Goal: Task Accomplishment & Management: Use online tool/utility

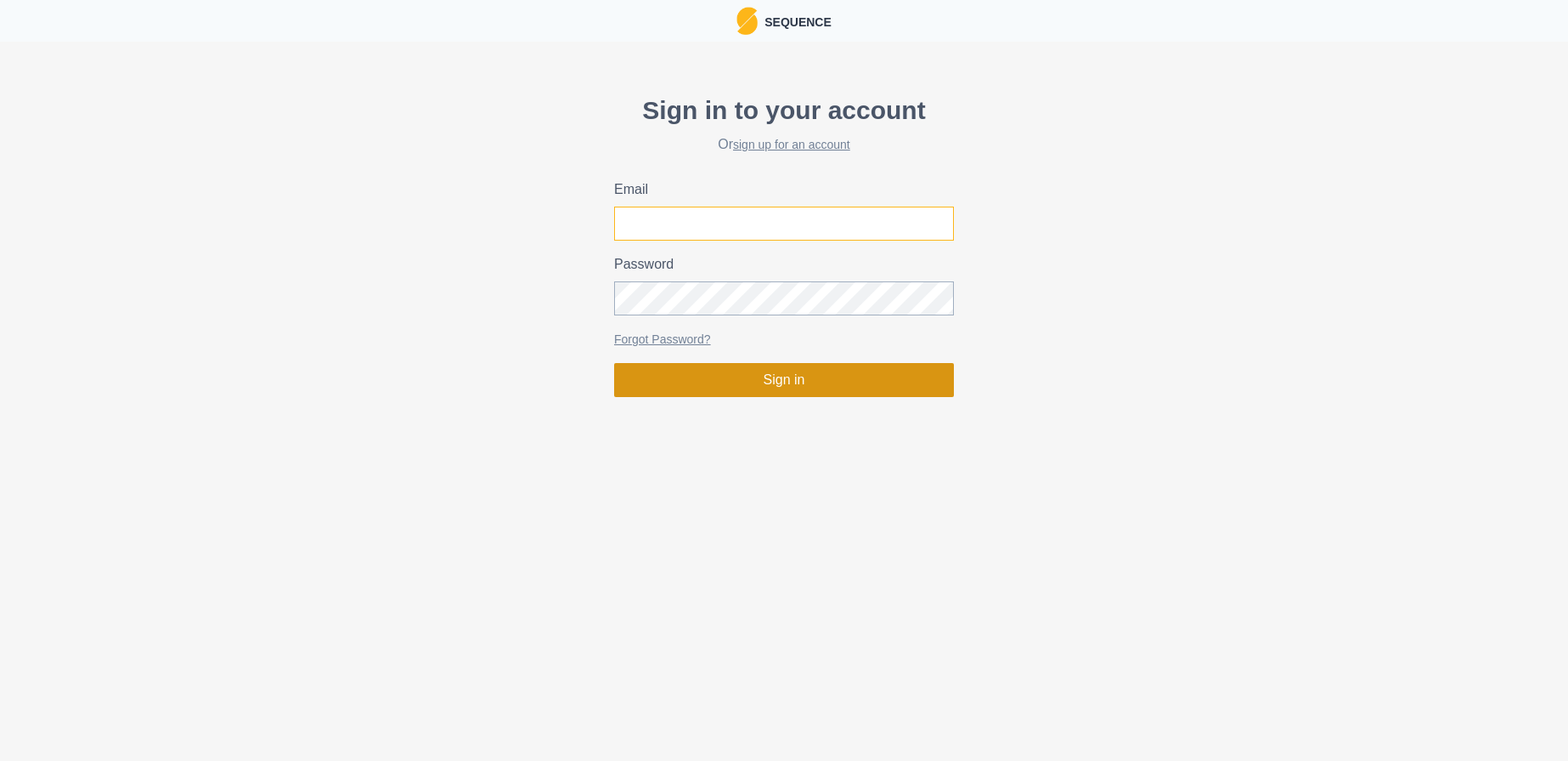
type input "[PERSON_NAME][EMAIL_ADDRESS][DOMAIN_NAME]"
click at [753, 382] on button "Sign in" at bounding box center [784, 380] width 340 height 34
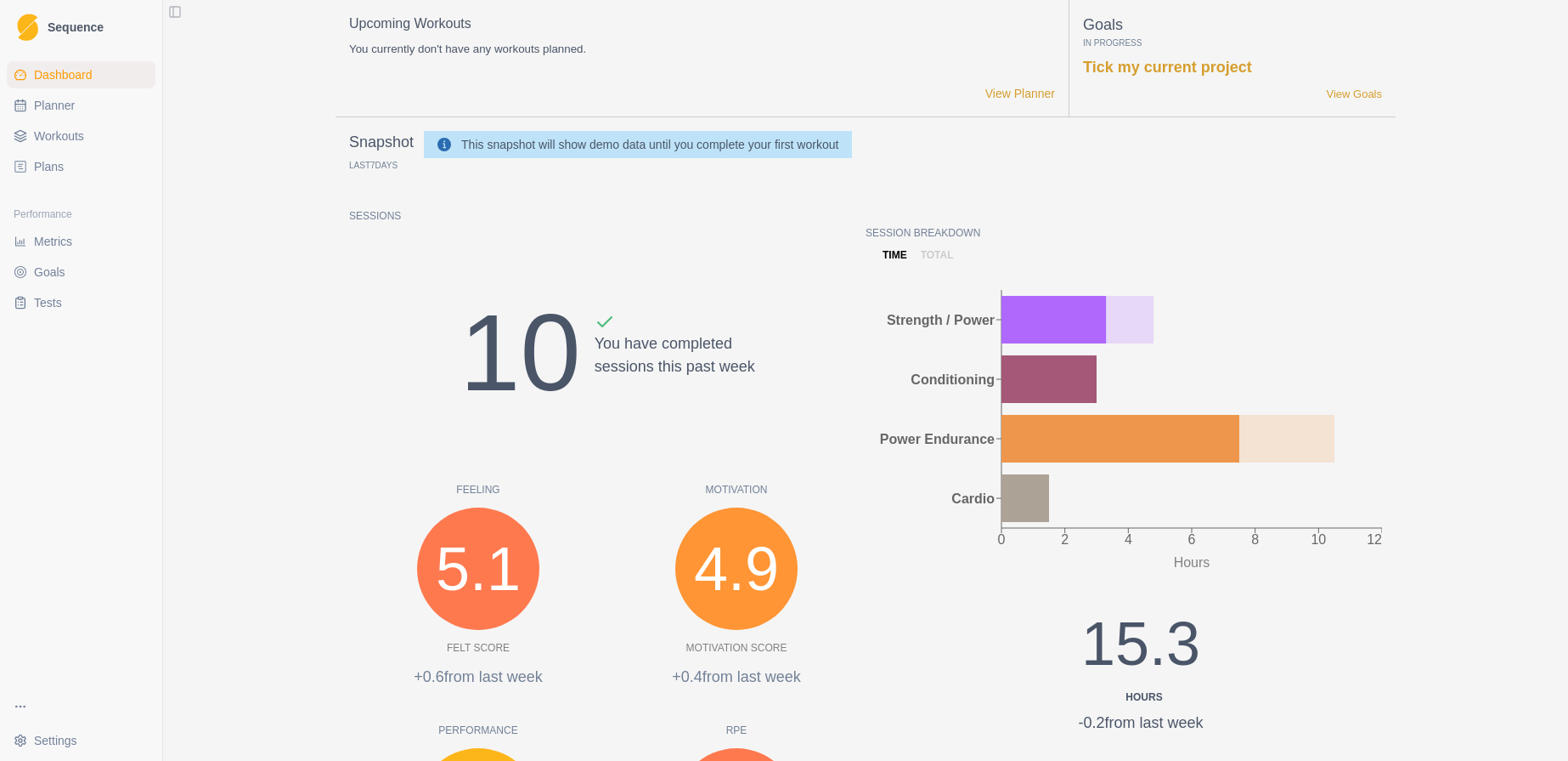
click at [46, 105] on span "Planner" at bounding box center [54, 105] width 41 height 17
select select "month"
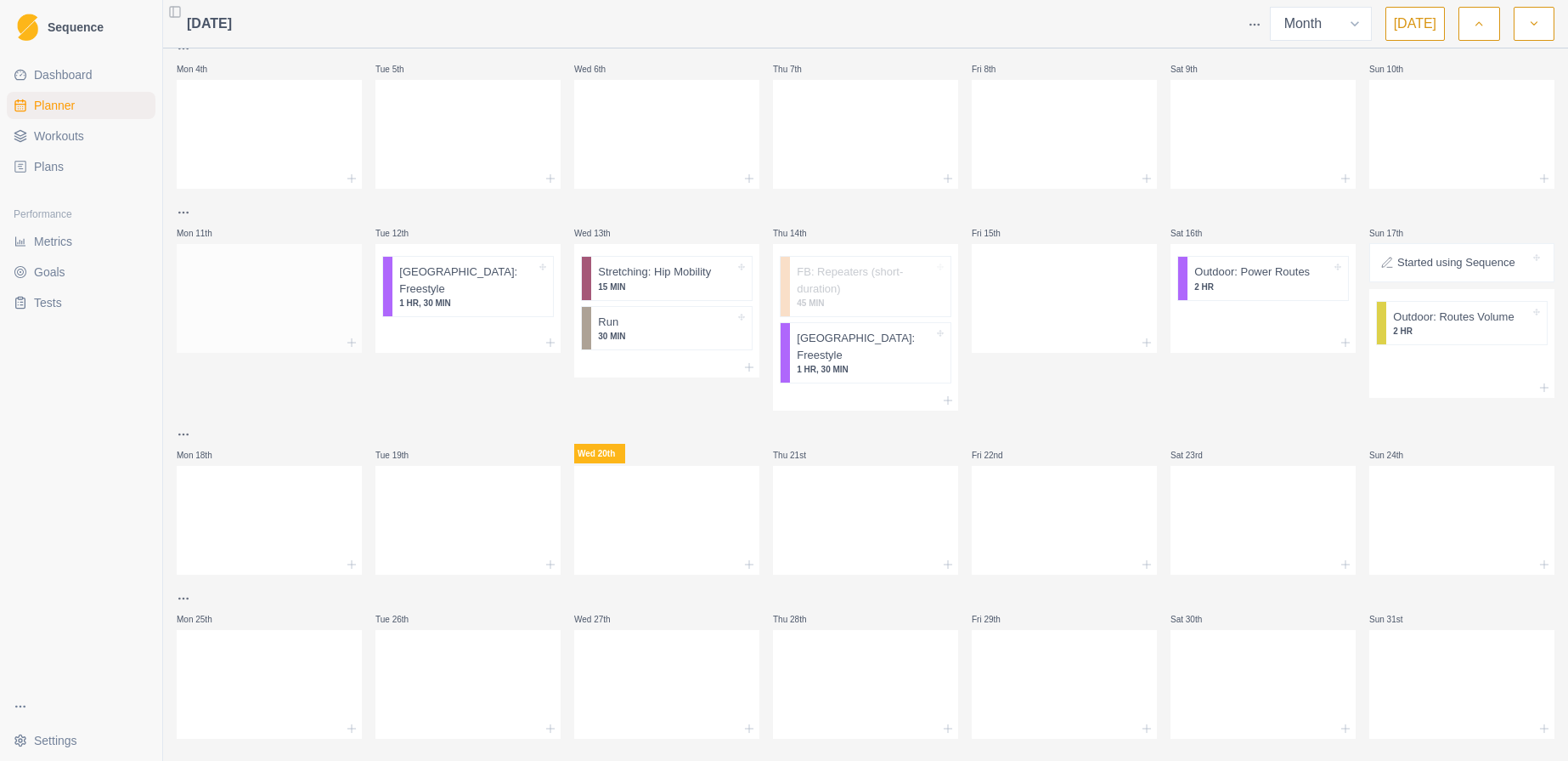
scroll to position [194, 0]
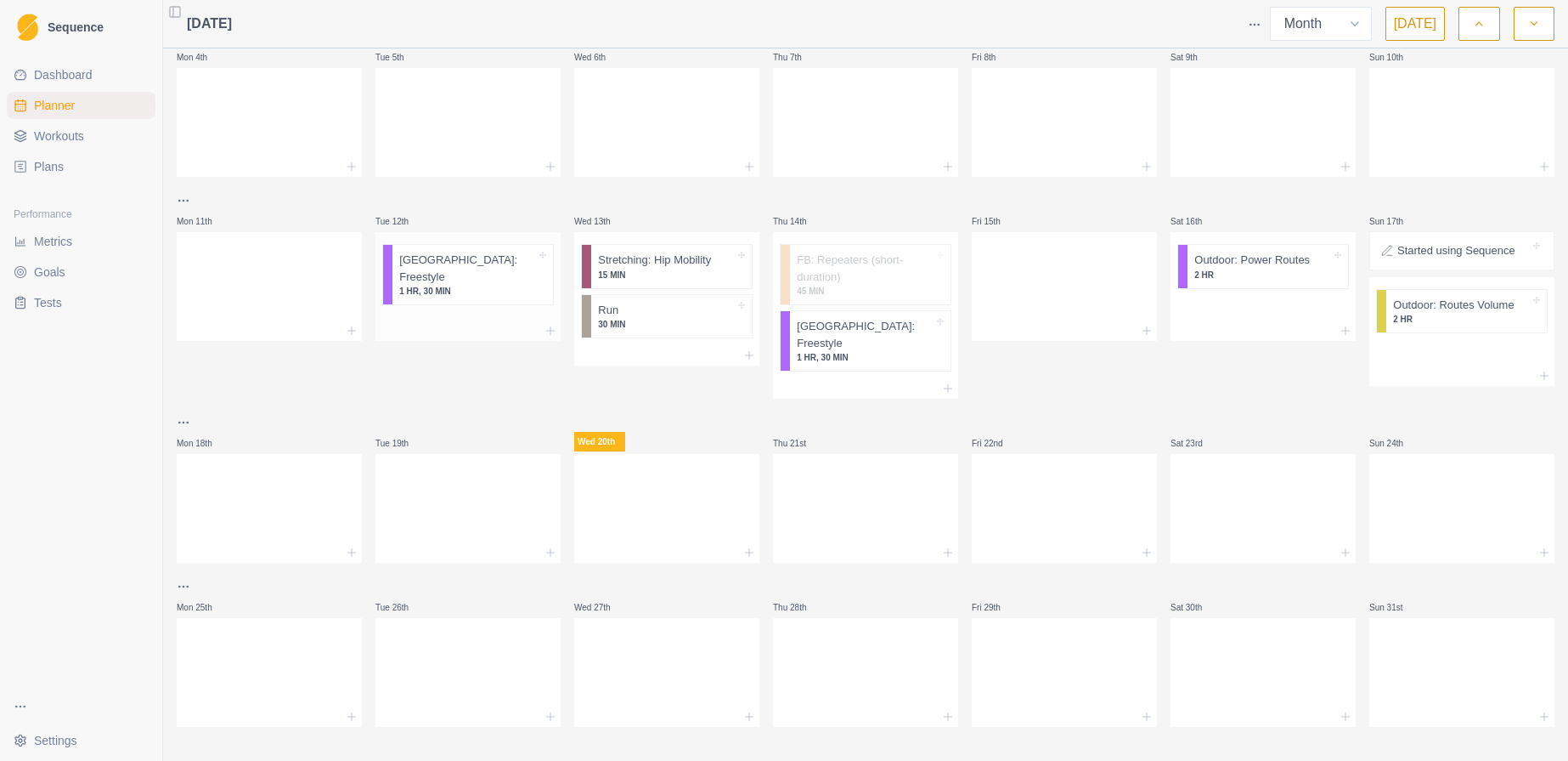
click at [458, 285] on p "1 HR, 30 MIN" at bounding box center [468, 291] width 137 height 13
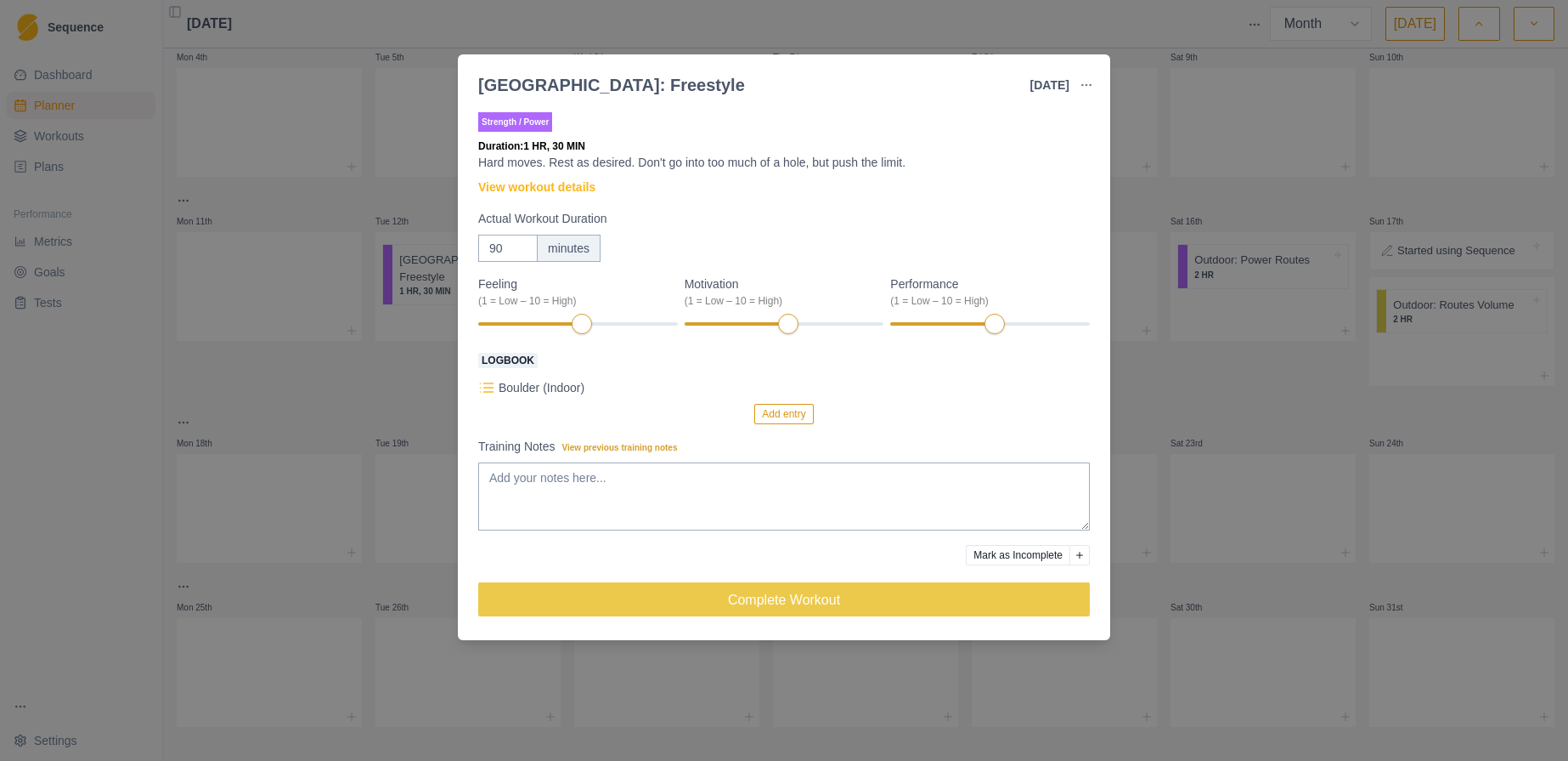
click at [486, 388] on icon at bounding box center [486, 387] width 17 height 17
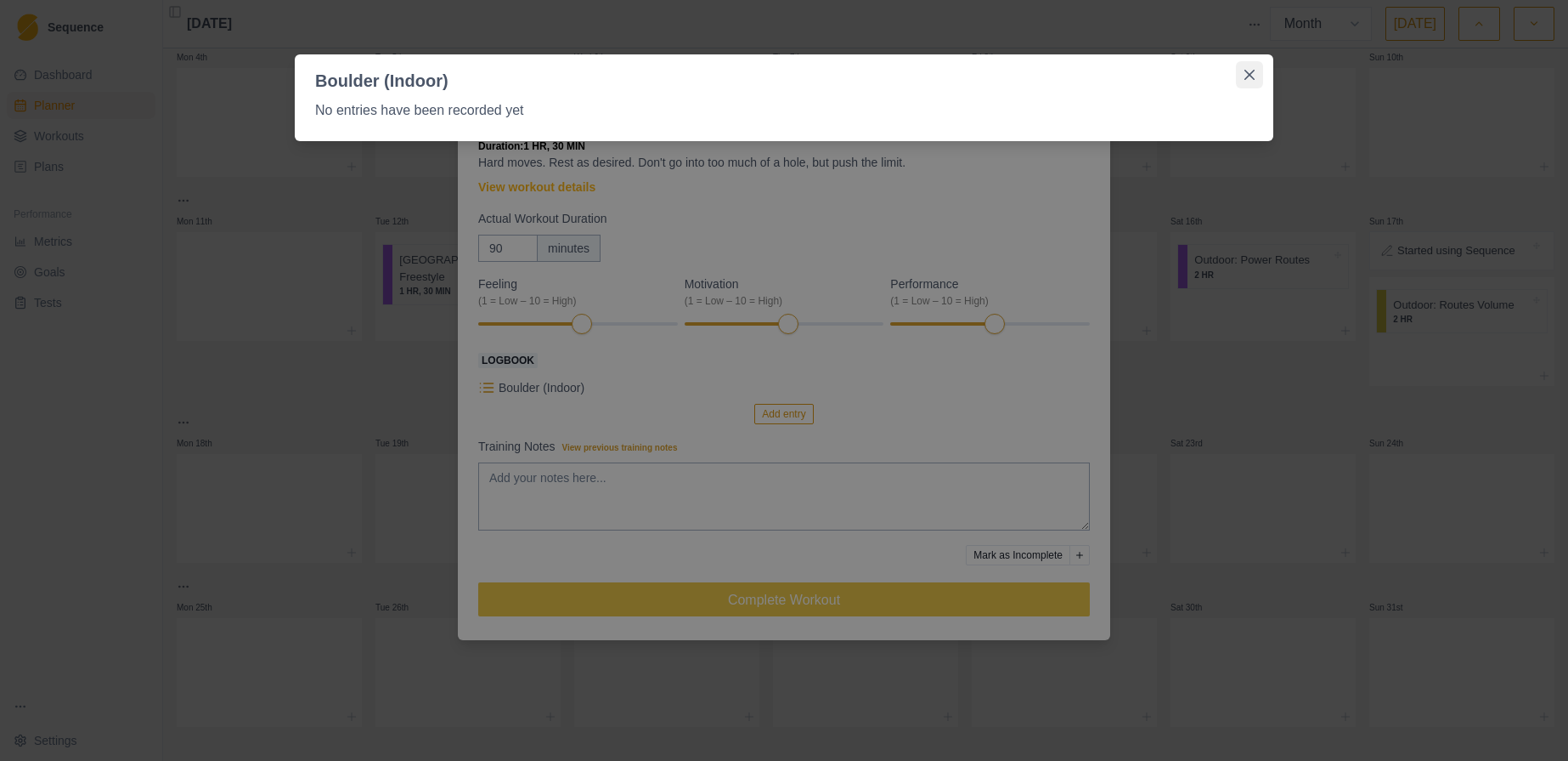
click at [1247, 76] on icon "Close" at bounding box center [1250, 75] width 11 height 11
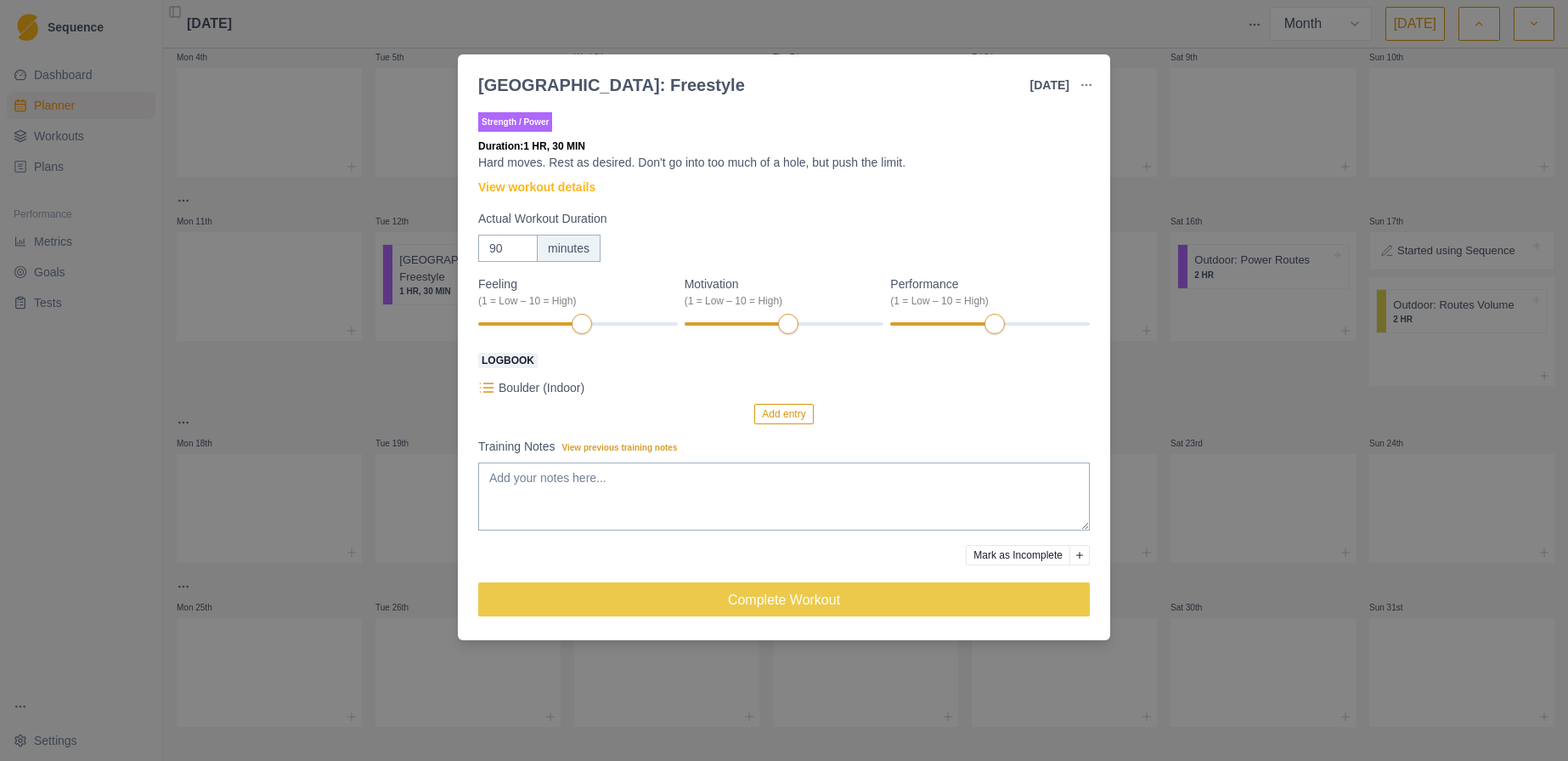
click at [777, 409] on button "Add entry" at bounding box center [784, 413] width 59 height 20
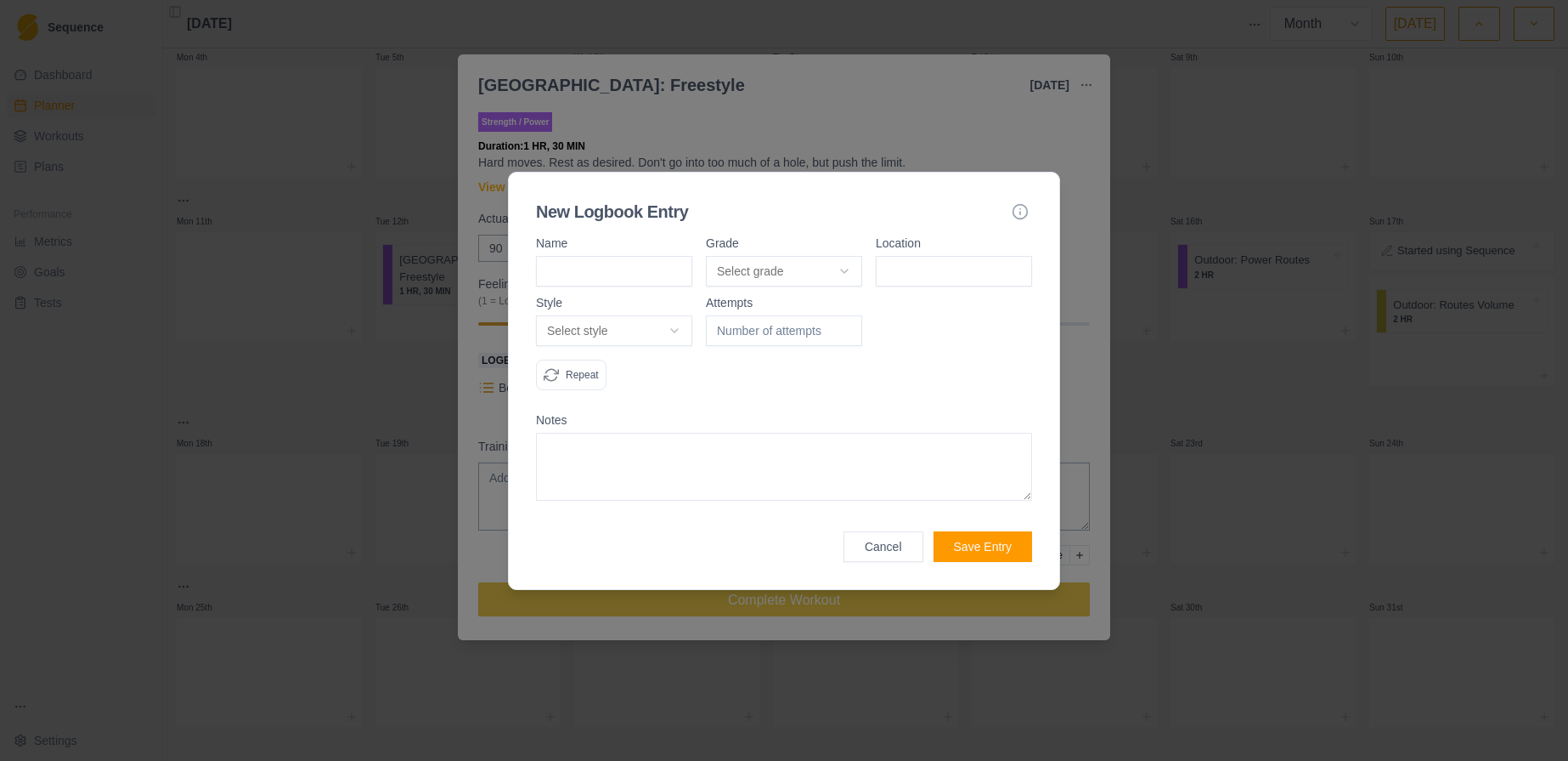
click at [881, 544] on button "Cancel" at bounding box center [883, 546] width 80 height 31
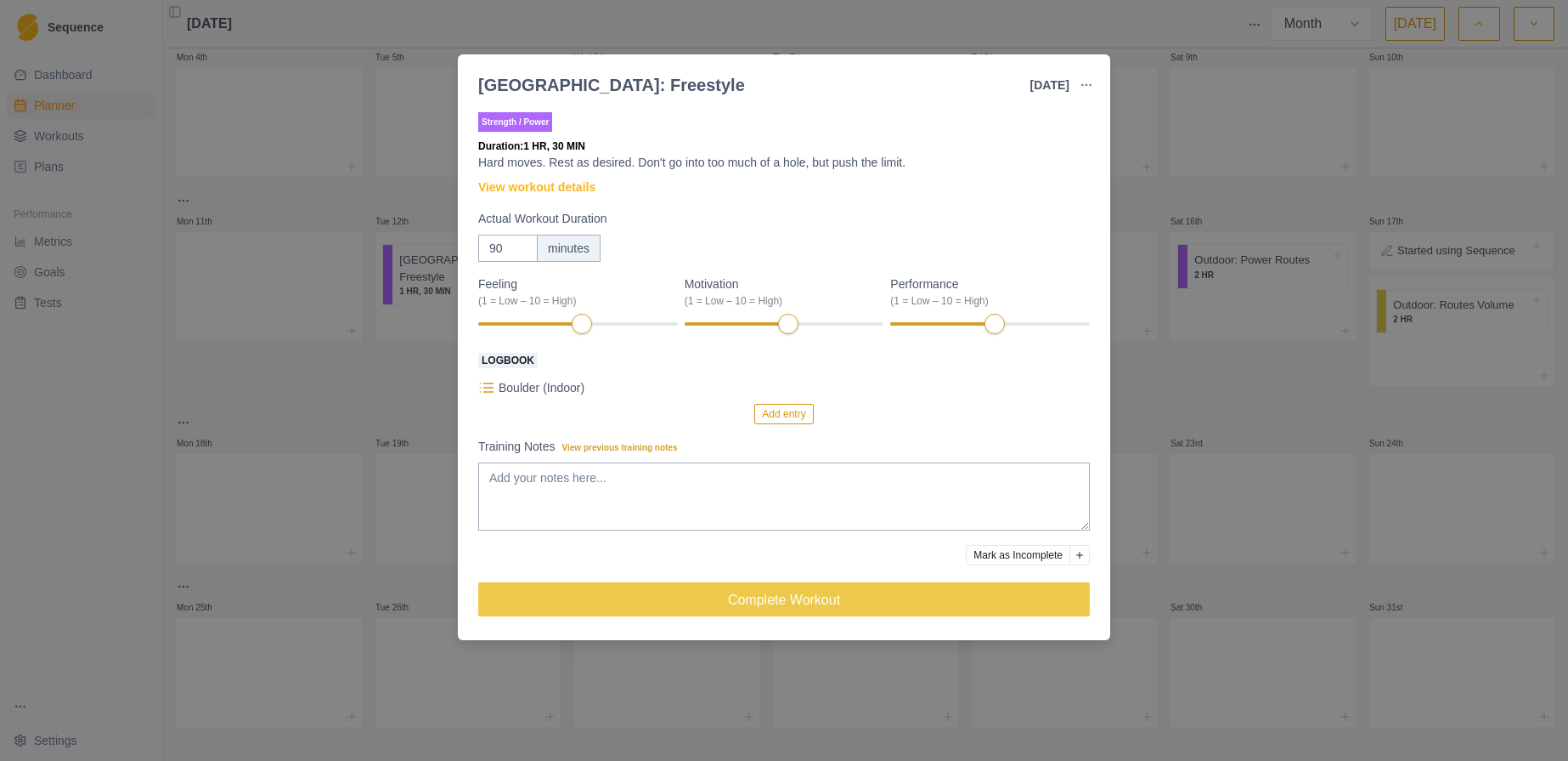
click at [1034, 19] on div "[GEOGRAPHIC_DATA]: Freestyle [DATE] Link To Goal View Workout Metrics Edit Orig…" at bounding box center [784, 380] width 1568 height 761
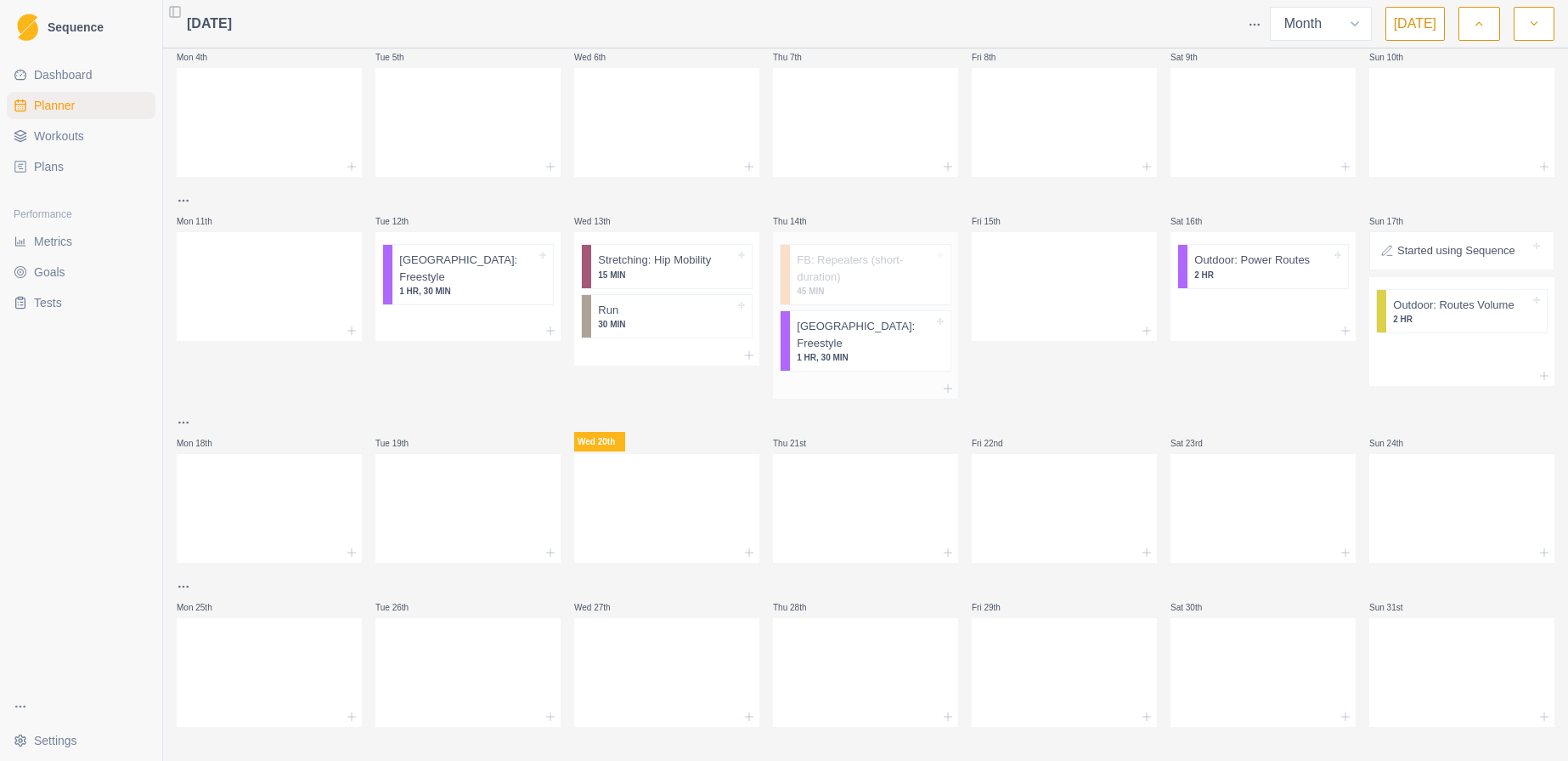
click at [848, 290] on p "45 MIN" at bounding box center [865, 291] width 137 height 13
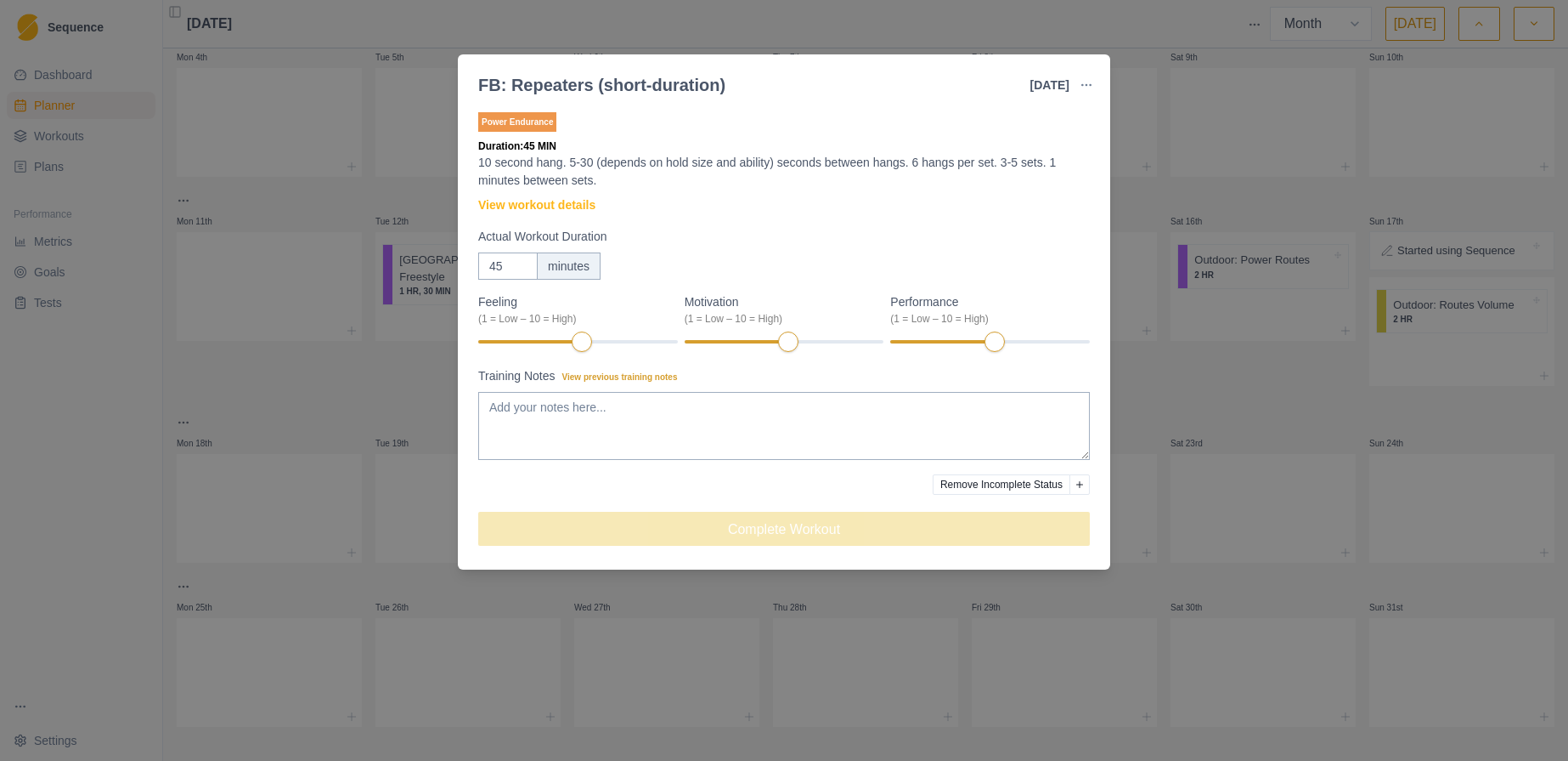
click at [537, 20] on div "FB: Repeaters (short-duration) [DATE] Link To Goal View Workout Metrics Edit Or…" at bounding box center [784, 380] width 1568 height 761
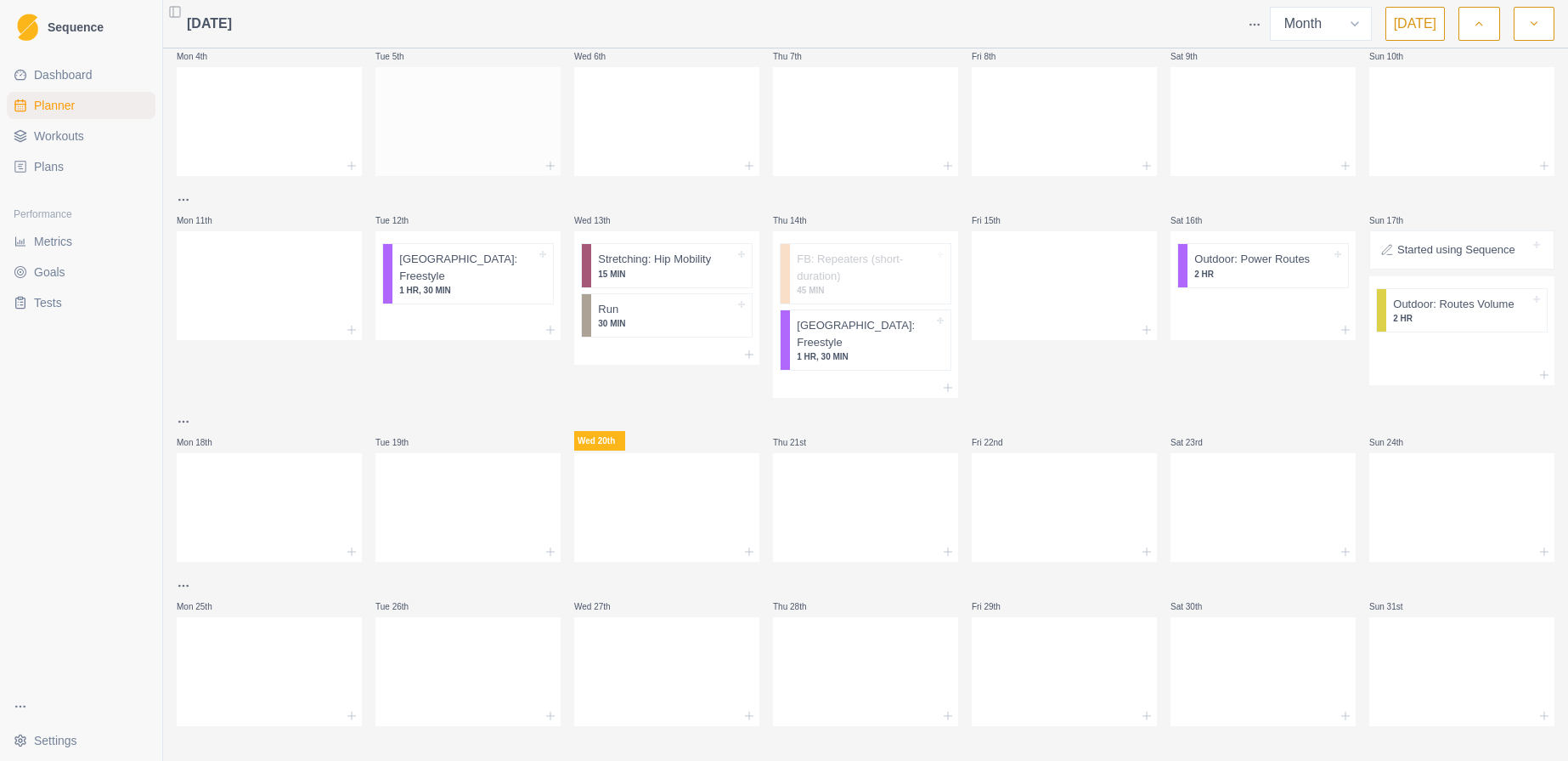
scroll to position [191, 0]
